Goal: Task Accomplishment & Management: Manage account settings

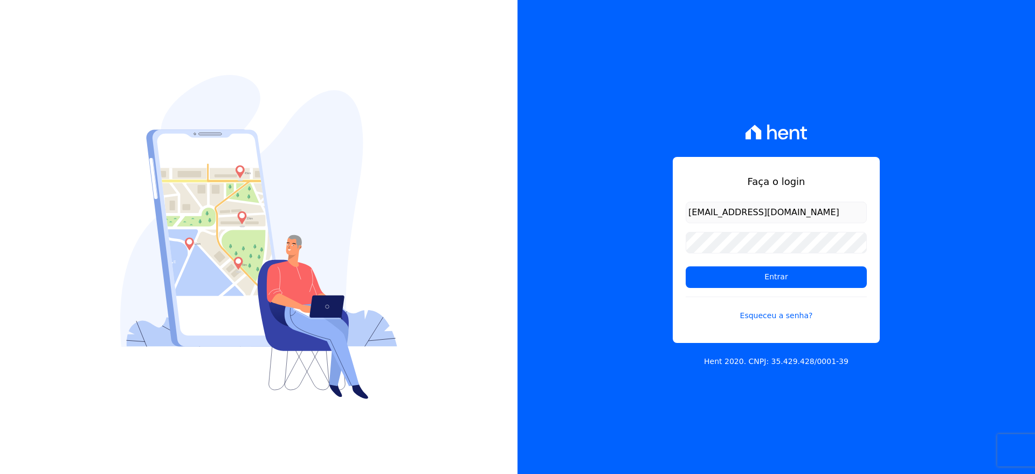
type input "[EMAIL_ADDRESS][DOMAIN_NAME]"
click at [746, 272] on input "Entrar" at bounding box center [776, 277] width 181 height 22
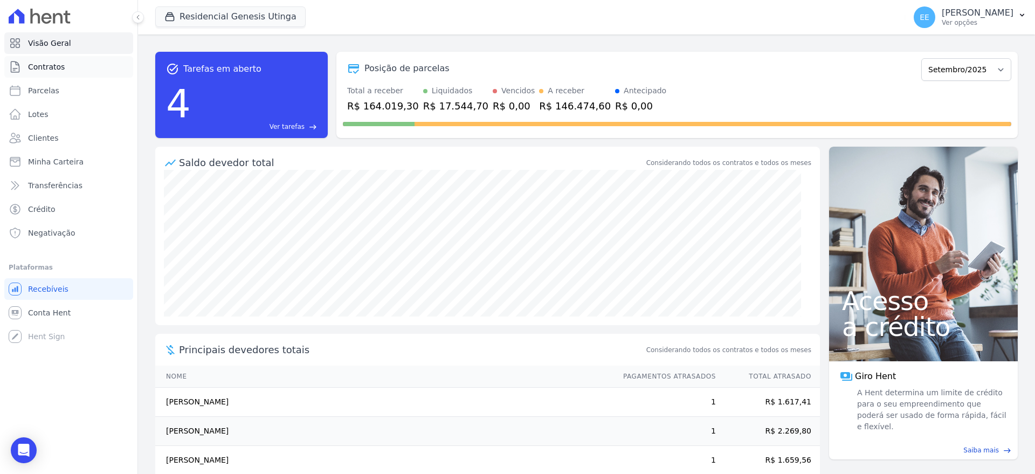
click at [72, 67] on link "Contratos" at bounding box center [68, 67] width 129 height 22
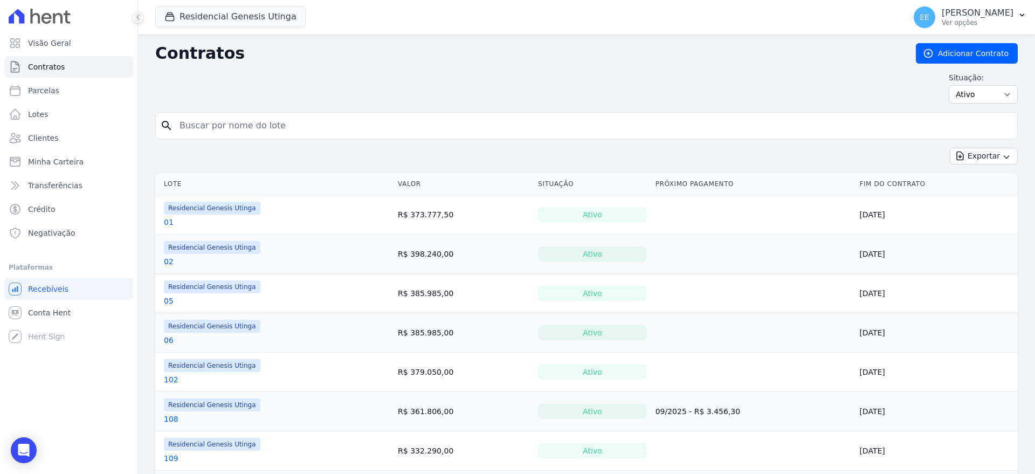
click at [224, 119] on input "search" at bounding box center [593, 126] width 840 height 22
type input "06"
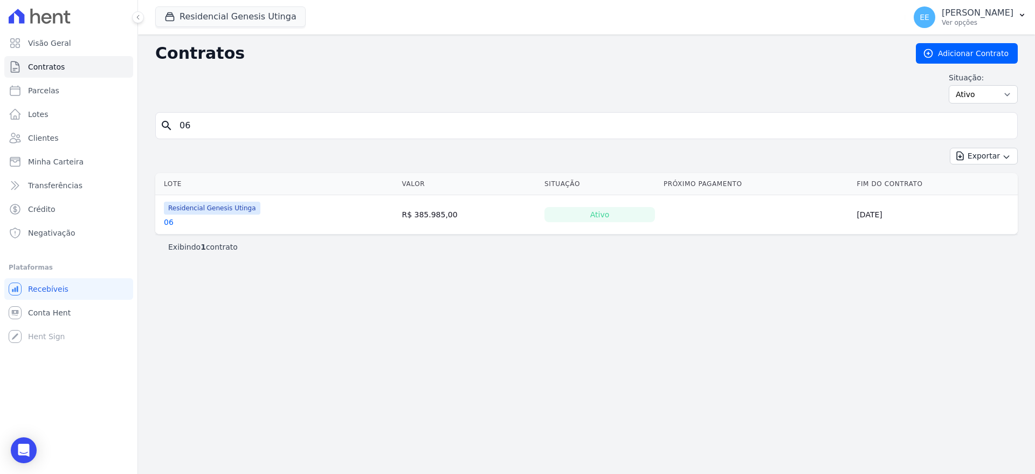
click at [169, 221] on link "06" at bounding box center [169, 222] width 10 height 11
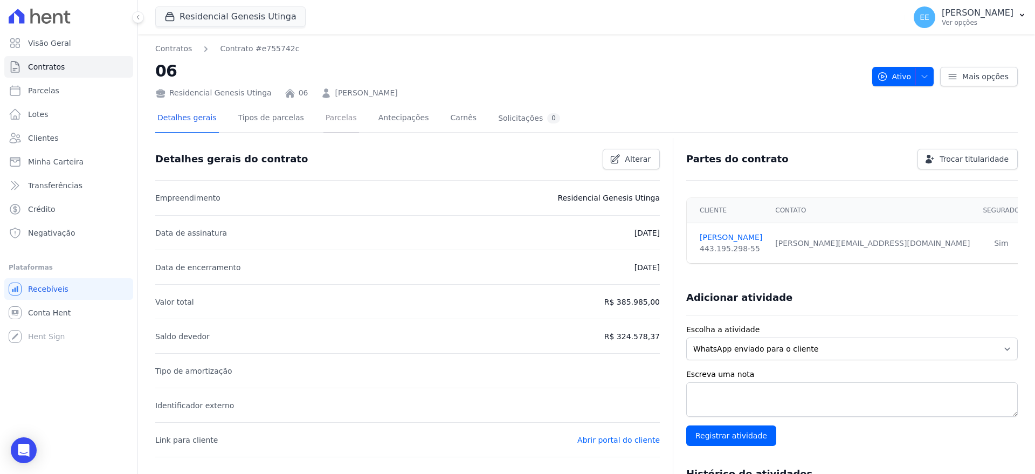
click at [332, 121] on link "Parcelas" at bounding box center [342, 119] width 36 height 29
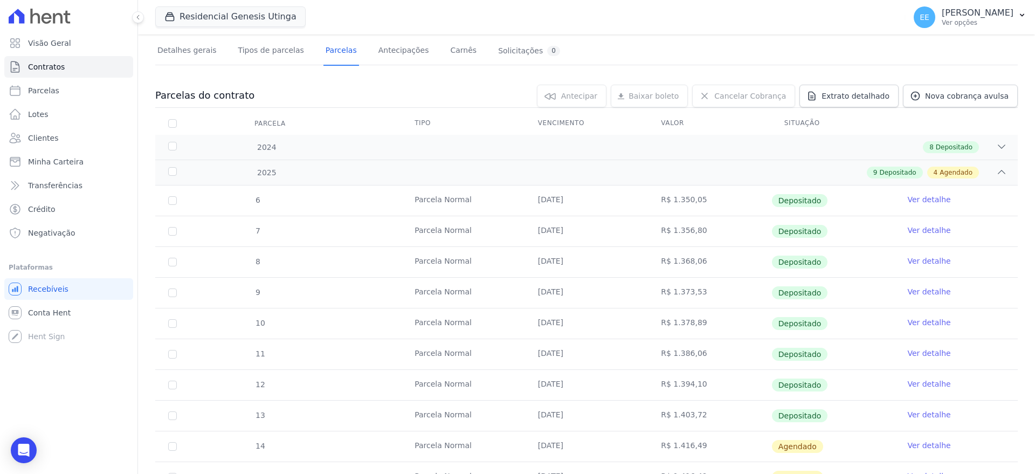
scroll to position [236, 0]
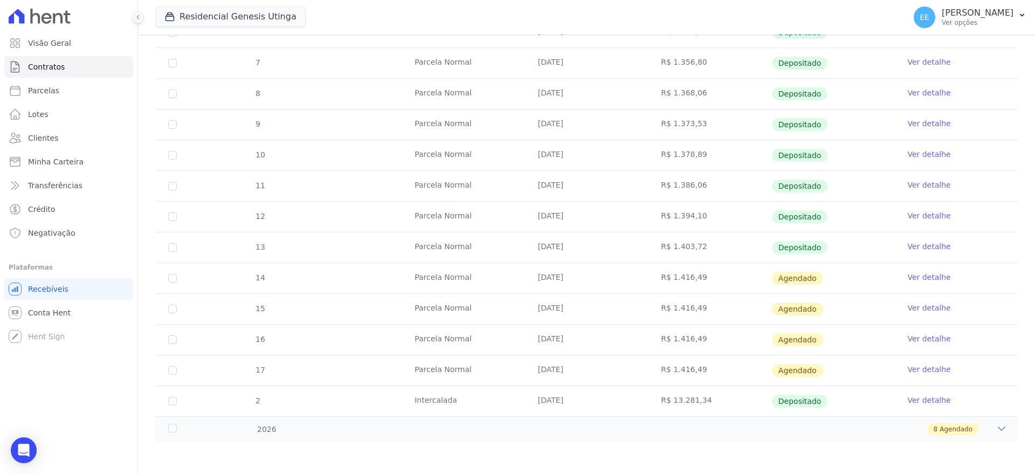
click at [920, 276] on link "Ver detalhe" at bounding box center [929, 277] width 43 height 11
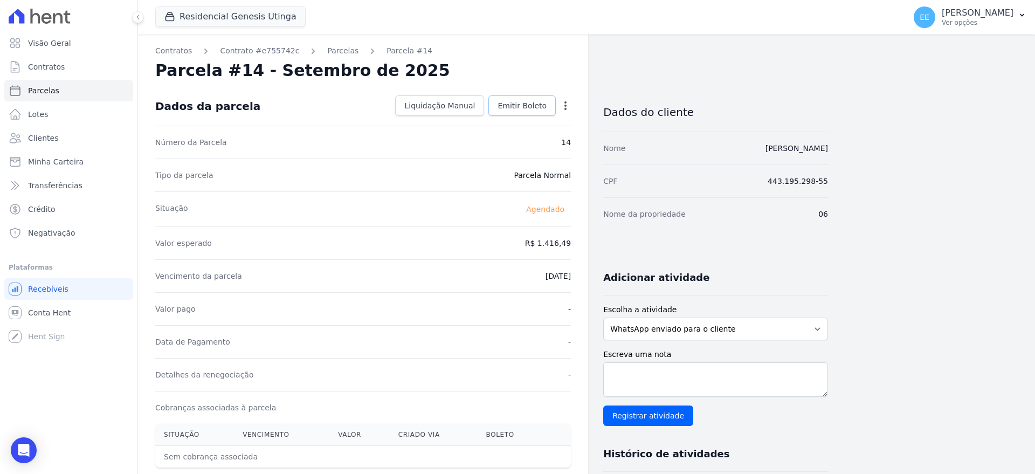
click at [525, 106] on span "Emitir Boleto" at bounding box center [522, 105] width 49 height 11
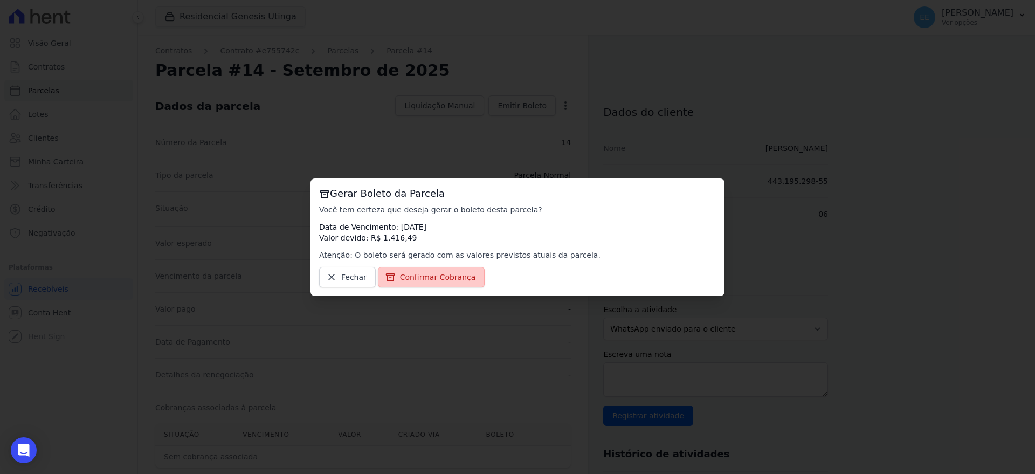
click at [434, 278] on span "Confirmar Cobrança" at bounding box center [438, 277] width 76 height 11
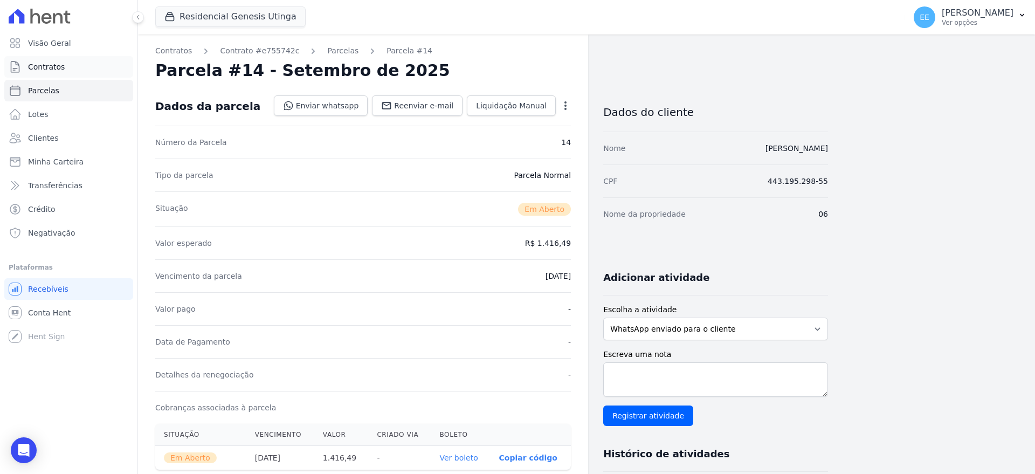
click at [57, 70] on span "Contratos" at bounding box center [46, 66] width 37 height 11
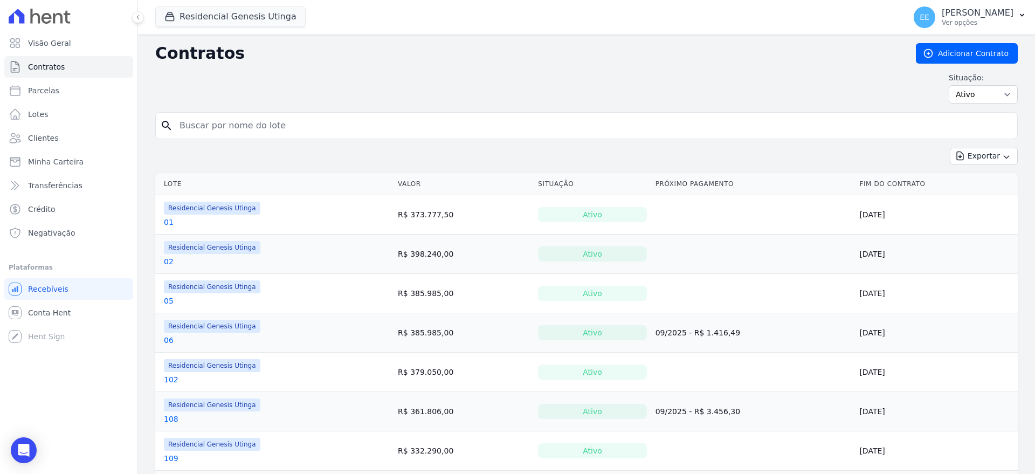
click at [204, 115] on input "search" at bounding box center [593, 126] width 840 height 22
type input "99"
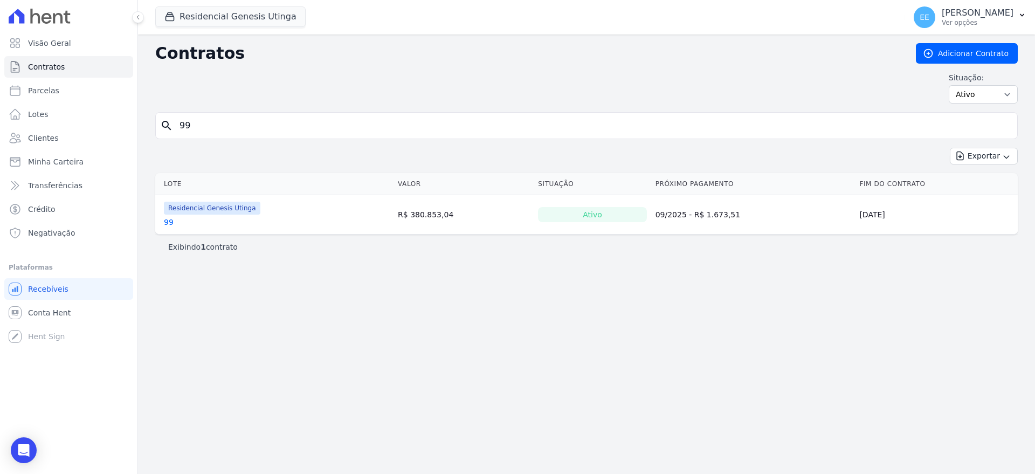
click at [169, 221] on link "99" at bounding box center [169, 222] width 10 height 11
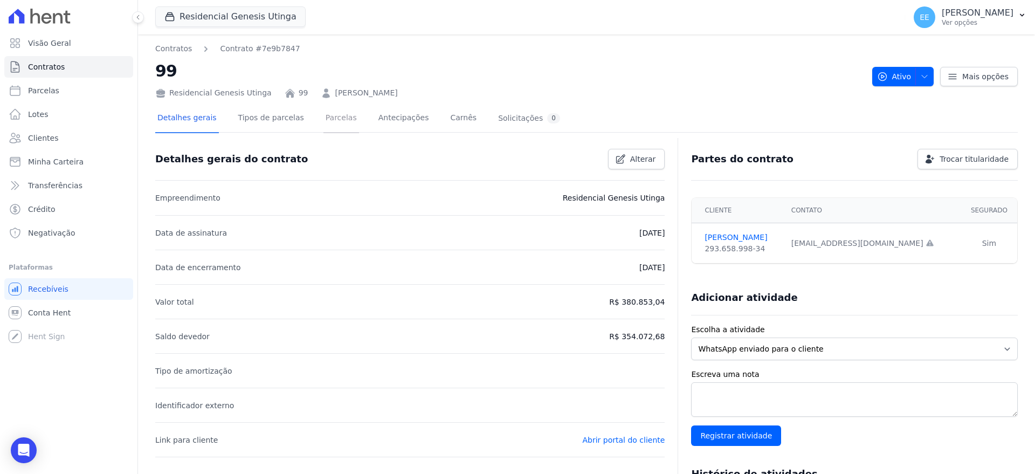
click at [329, 119] on link "Parcelas" at bounding box center [342, 119] width 36 height 29
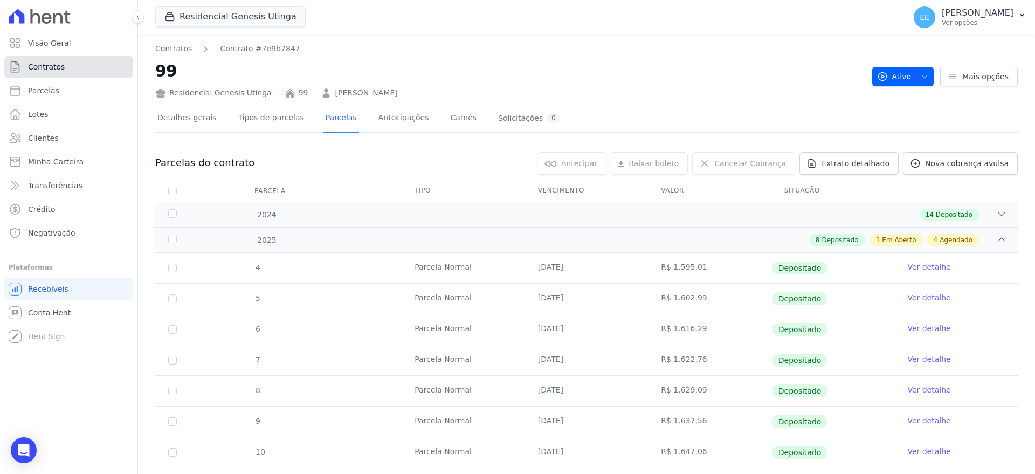
click at [33, 70] on span "Contratos" at bounding box center [46, 66] width 37 height 11
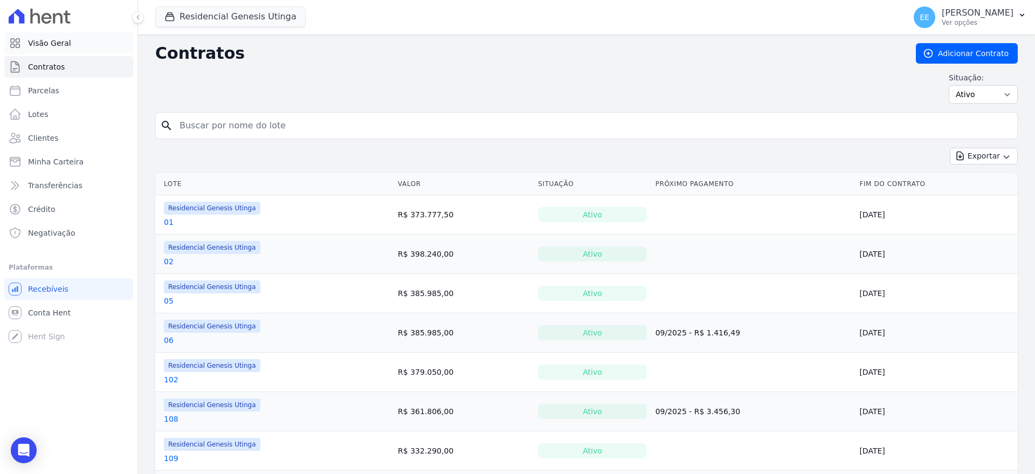
click at [66, 49] on link "Visão Geral" at bounding box center [68, 43] width 129 height 22
click at [65, 71] on link "Contratos" at bounding box center [68, 67] width 129 height 22
